Goal: Register for event/course

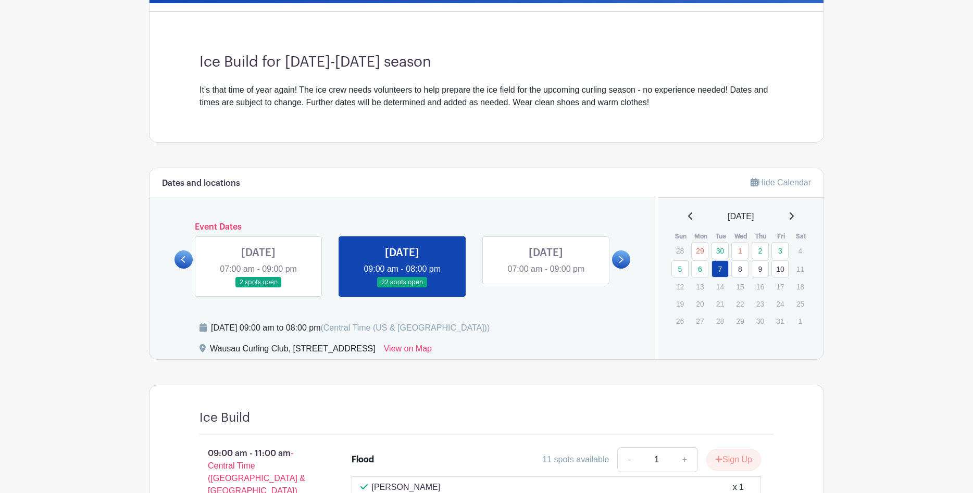
scroll to position [257, 0]
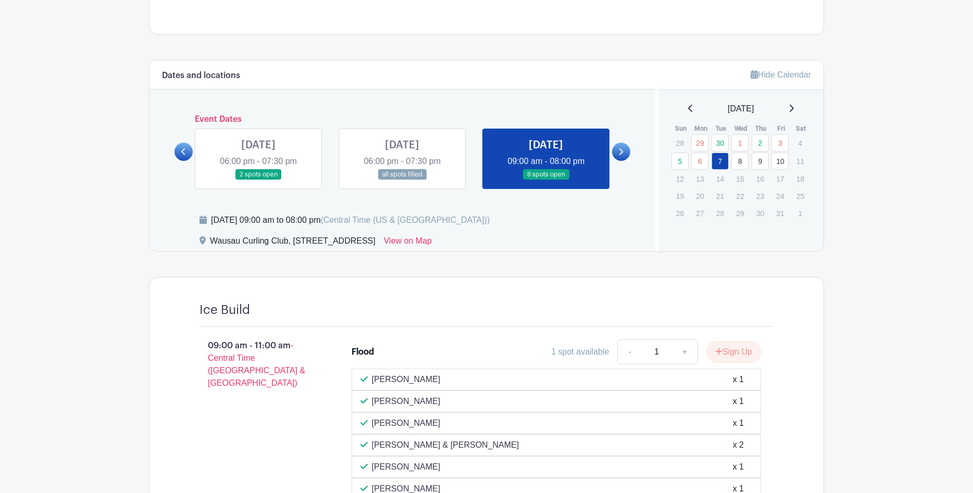
click at [617, 146] on link at bounding box center [621, 152] width 18 height 18
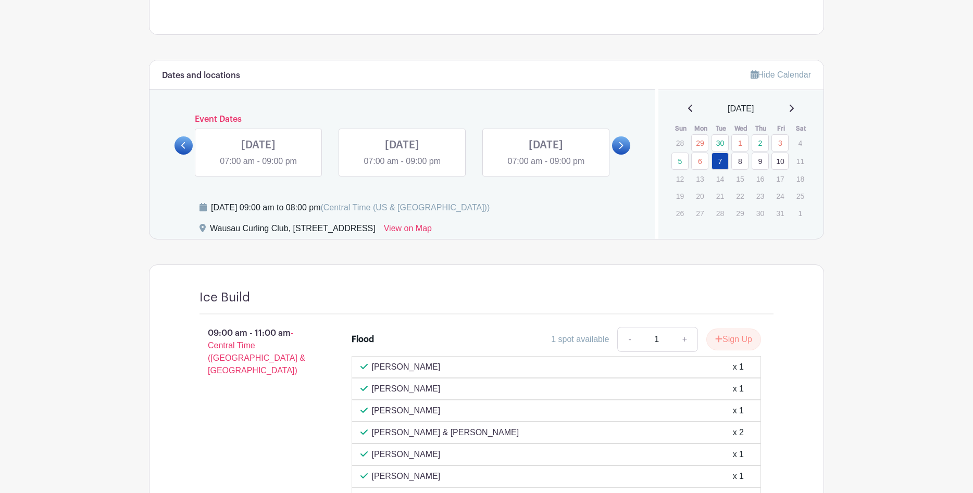
click at [183, 142] on icon at bounding box center [183, 146] width 5 height 8
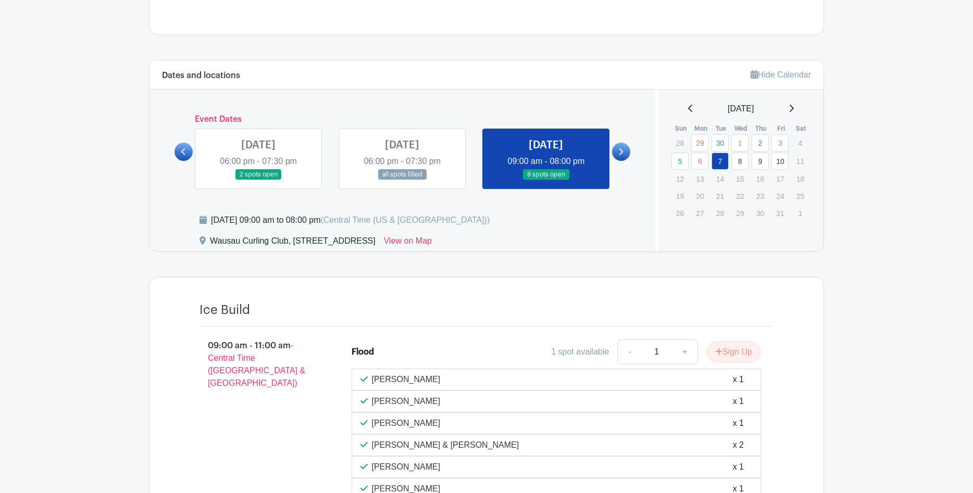
click at [546, 180] on link at bounding box center [546, 180] width 0 height 0
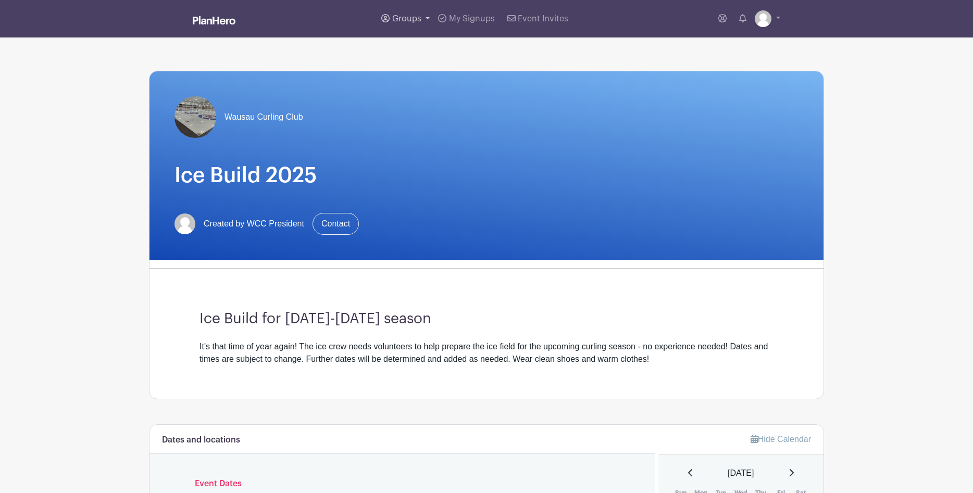
click at [409, 17] on span "Groups" at bounding box center [406, 19] width 29 height 8
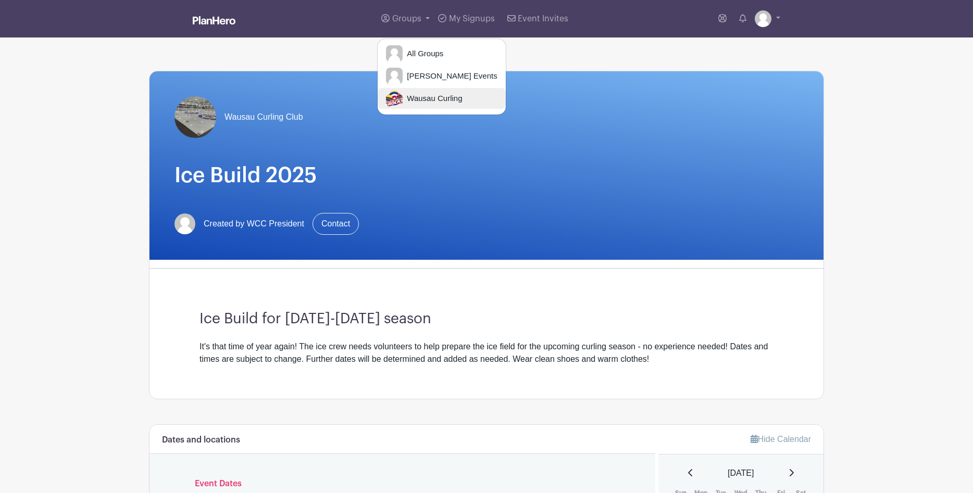
click at [424, 98] on span "Wausau Curling" at bounding box center [431, 99] width 59 height 12
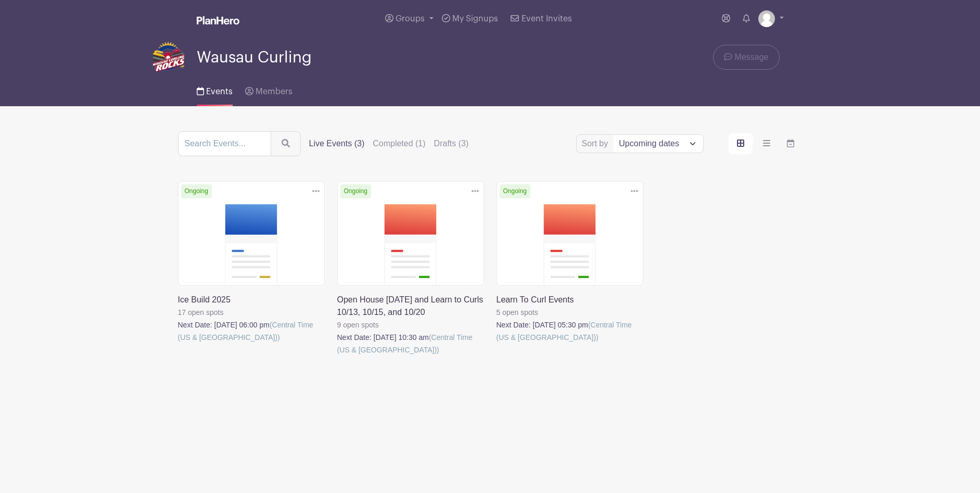
click at [337, 356] on link at bounding box center [337, 356] width 0 height 0
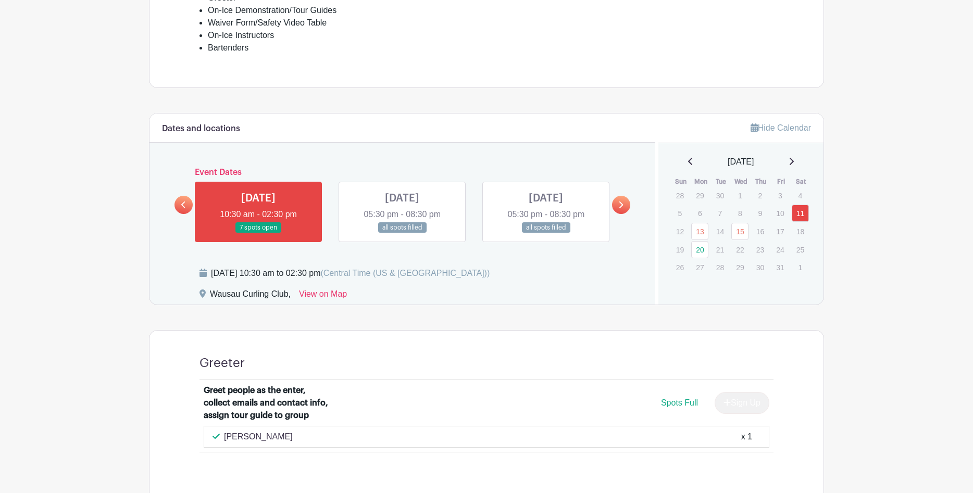
scroll to position [473, 0]
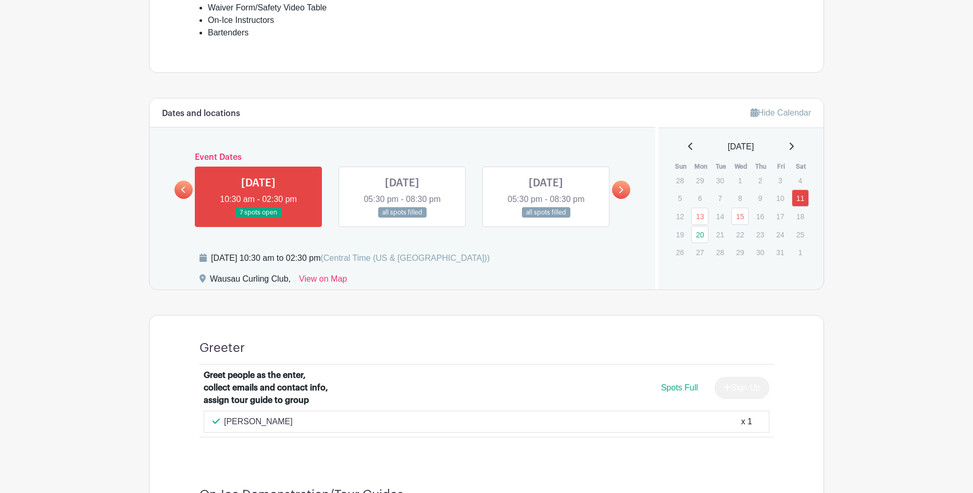
click at [546, 218] on link at bounding box center [546, 218] width 0 height 0
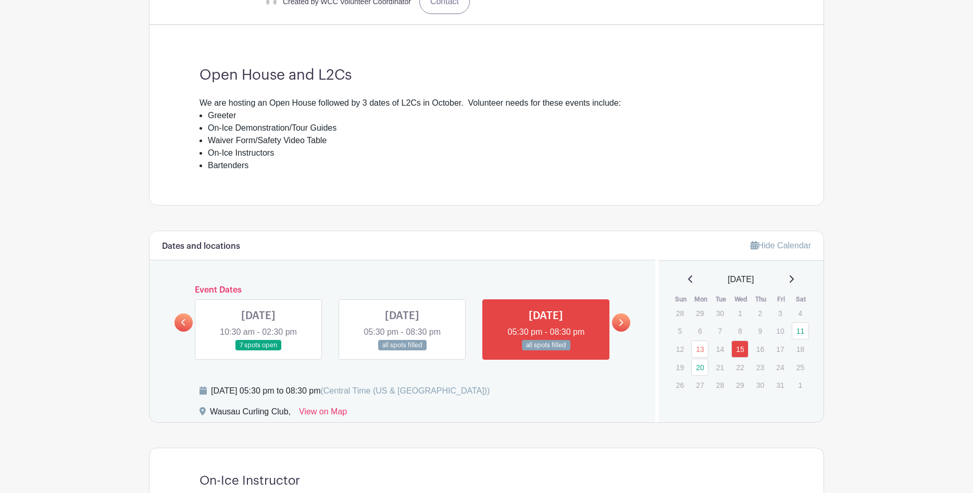
scroll to position [376, 0]
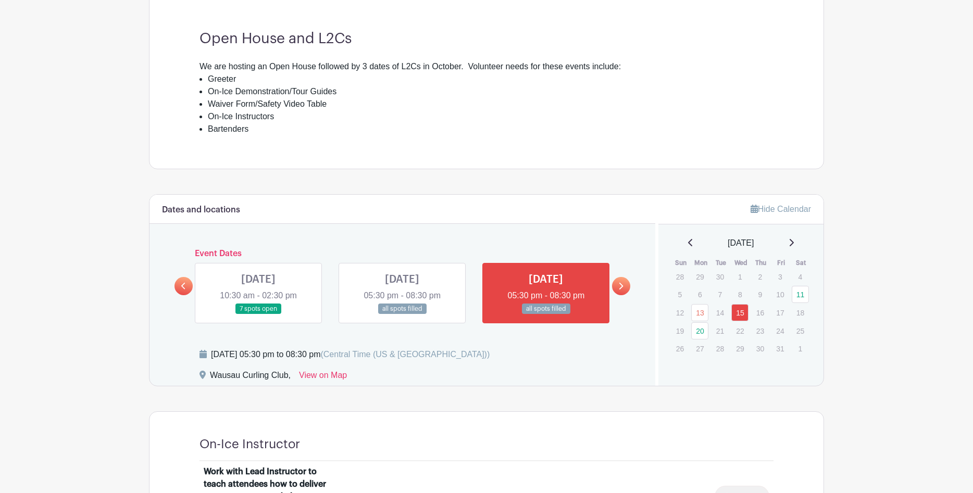
click at [617, 283] on link at bounding box center [621, 286] width 18 height 18
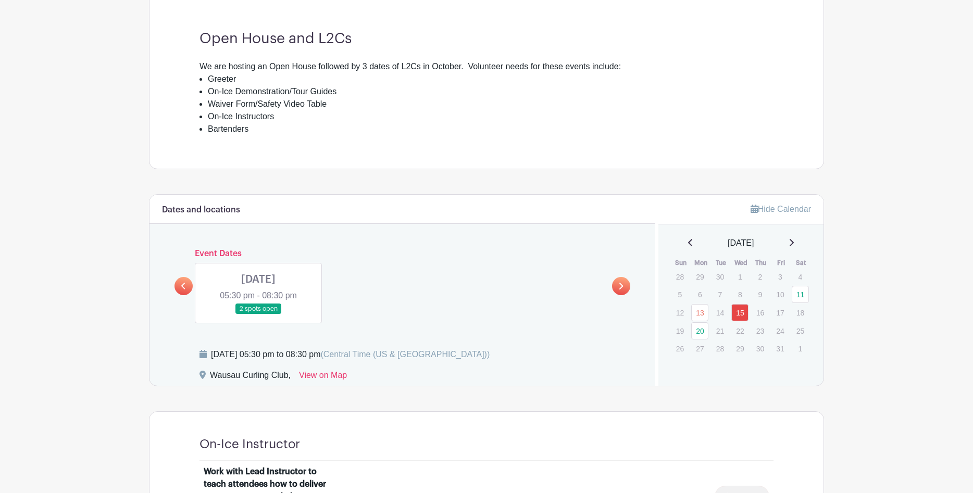
click at [258, 314] on link at bounding box center [258, 314] width 0 height 0
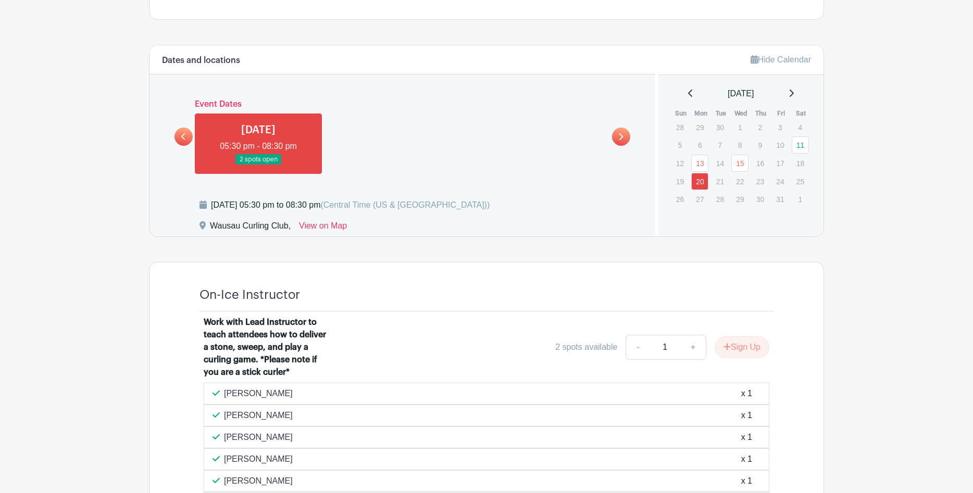
scroll to position [330, 0]
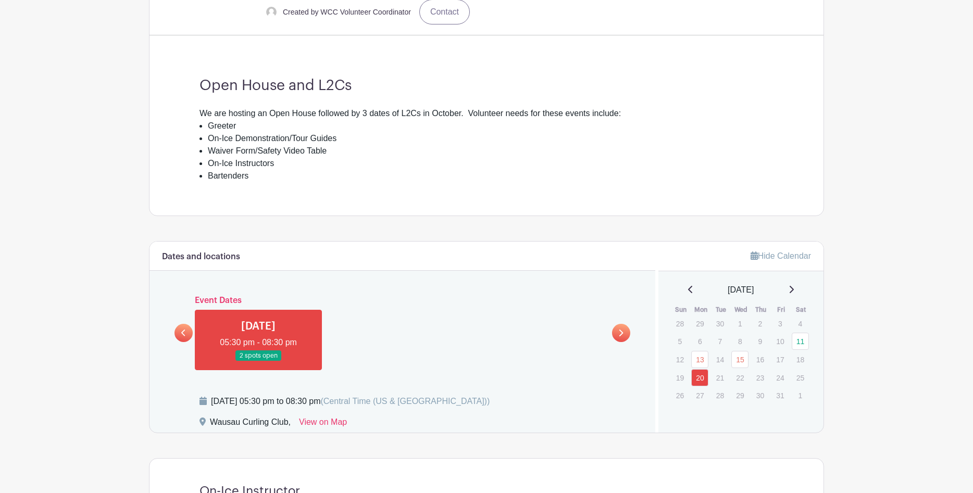
click at [182, 329] on icon at bounding box center [183, 333] width 5 height 8
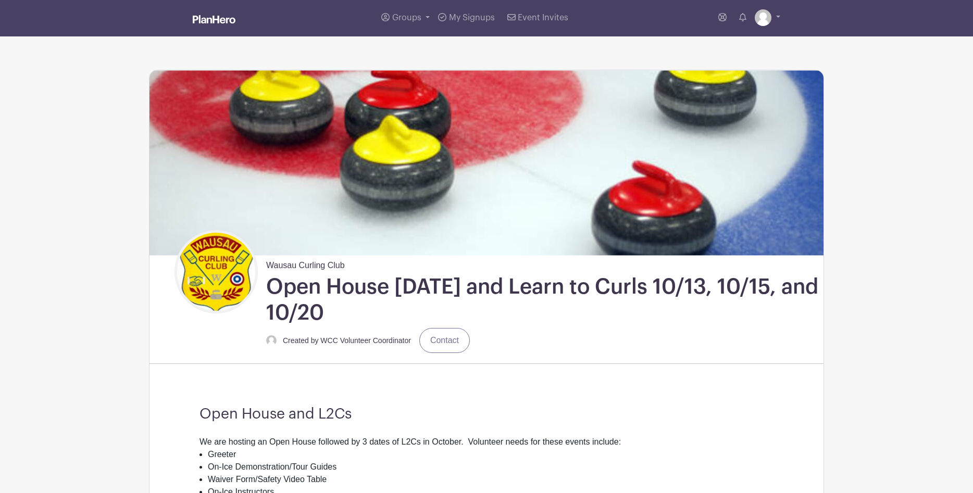
scroll to position [0, 0]
